Goal: Task Accomplishment & Management: Complete application form

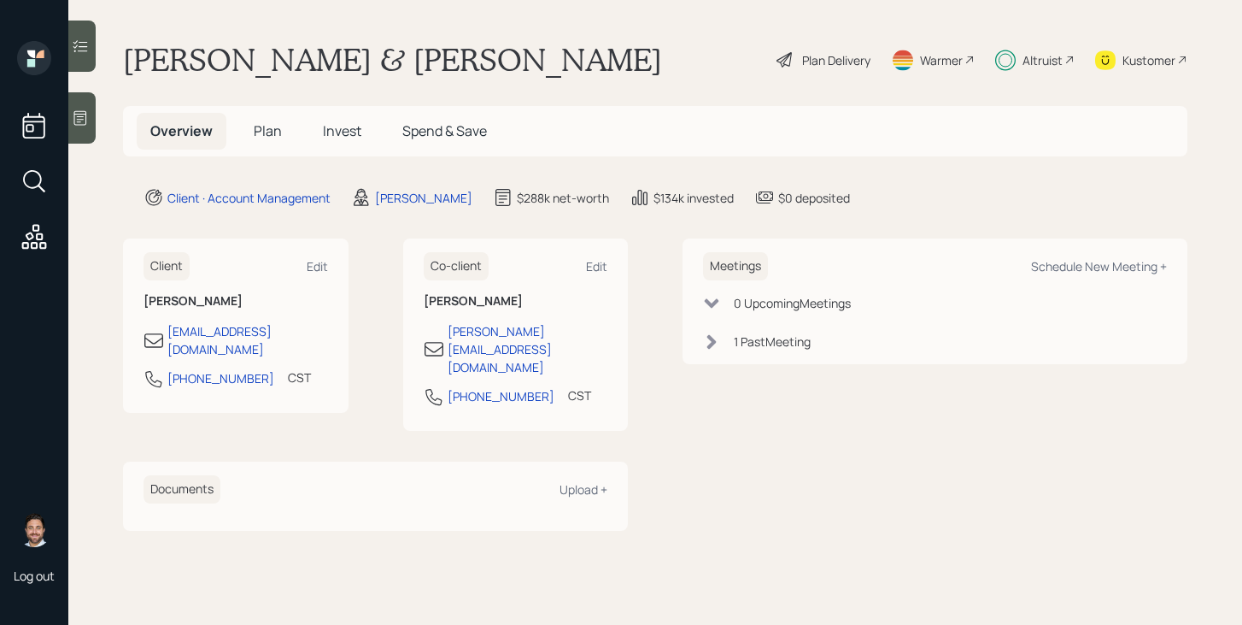
click at [1041, 56] on div "Altruist" at bounding box center [1043, 60] width 40 height 18
click at [851, 66] on div "Plan Delivery" at bounding box center [836, 60] width 68 height 18
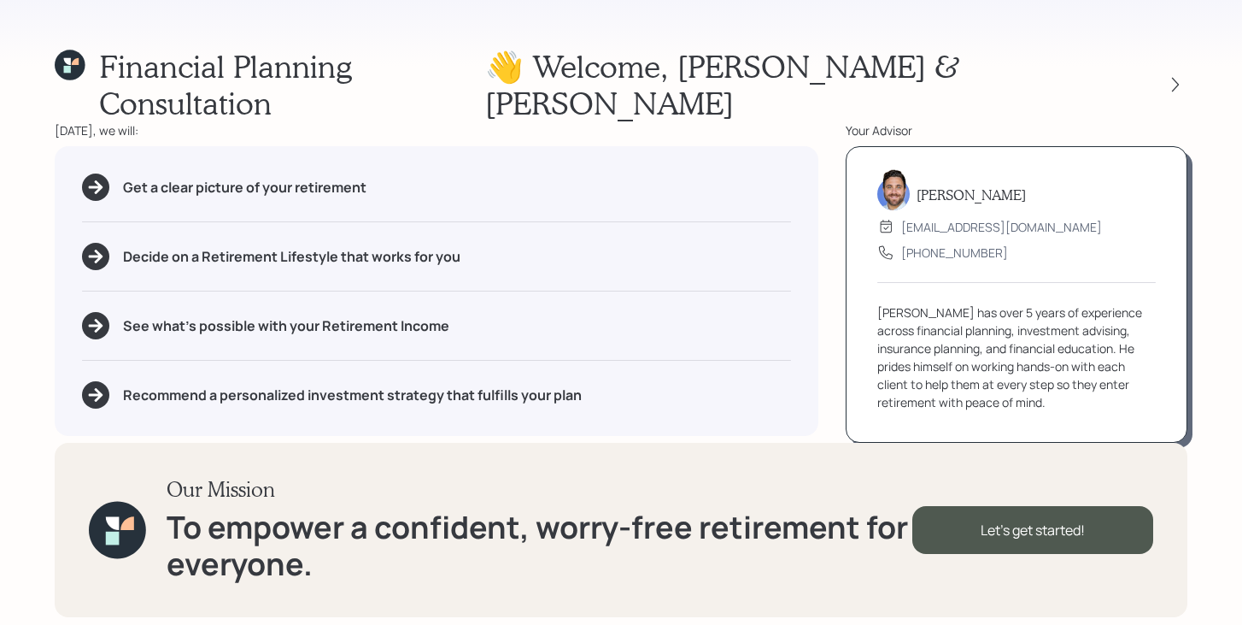
click at [1153, 73] on div at bounding box center [1160, 85] width 55 height 24
click at [1169, 76] on icon at bounding box center [1175, 84] width 17 height 17
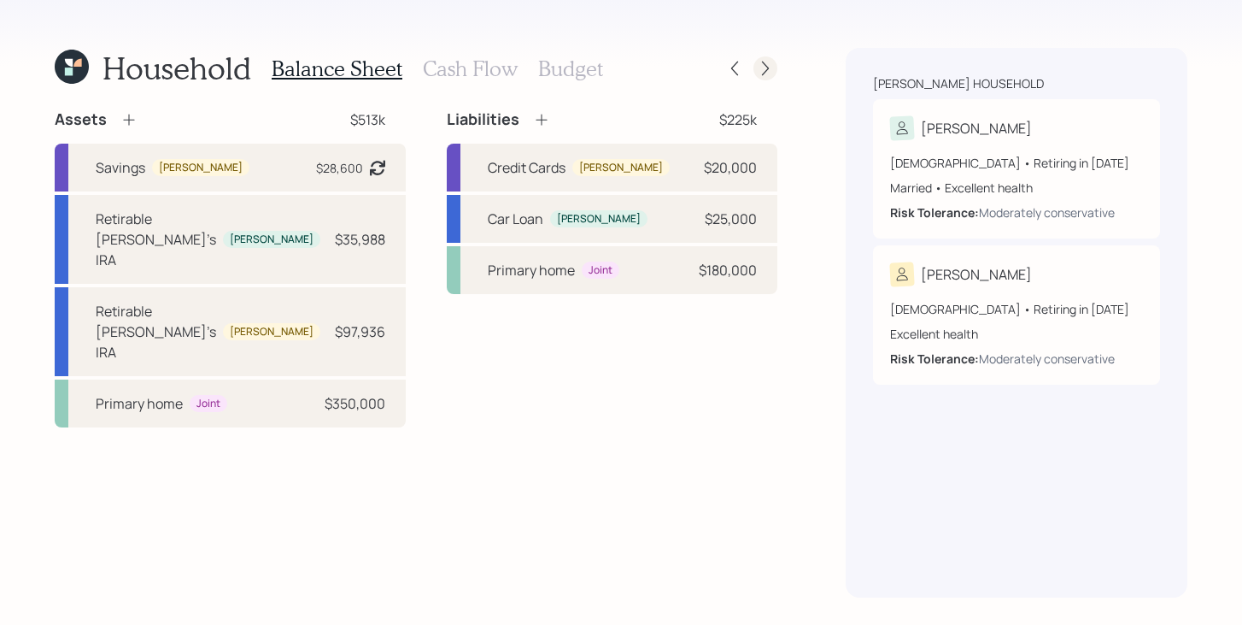
click at [760, 75] on icon at bounding box center [765, 68] width 17 height 17
